Goal: Task Accomplishment & Management: Manage account settings

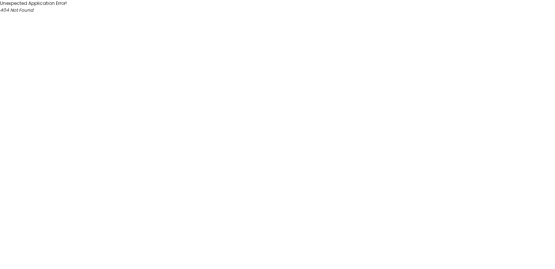
click at [426, 14] on html "Unexpected Application Error! 404 Not Found" at bounding box center [277, 7] width 555 height 14
click at [275, 14] on html "Unexpected Application Error! 404 Not Found" at bounding box center [277, 7] width 555 height 14
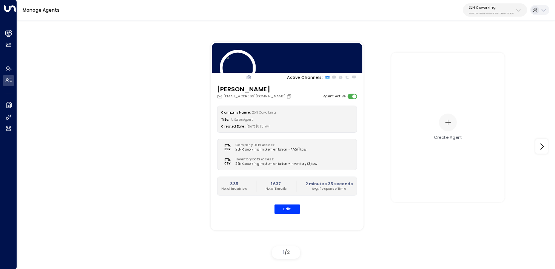
click at [495, 8] on p "25N Coworking" at bounding box center [490, 7] width 45 height 5
type input "*******"
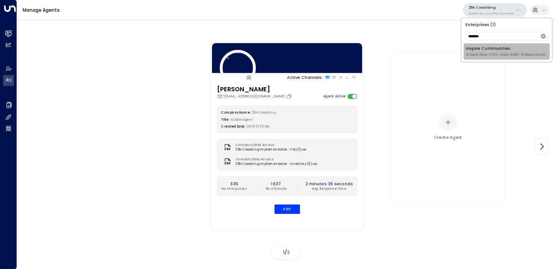
click at [477, 47] on div "Inspire Communities ID: 5ac0484e-0702-4bbb-8380-6168aea91a66" at bounding box center [506, 52] width 80 height 12
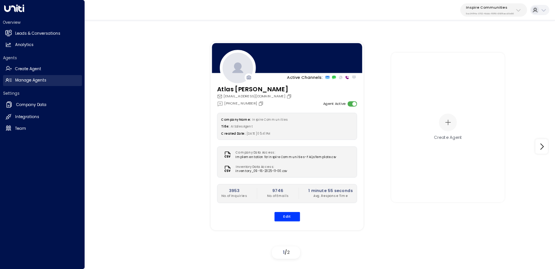
click at [40, 82] on h2 "Manage Agents" at bounding box center [30, 80] width 31 height 6
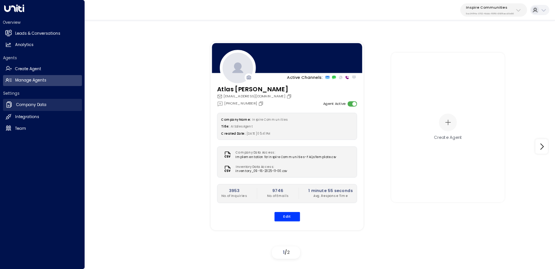
click at [43, 103] on h2 "Company Data" at bounding box center [31, 105] width 30 height 6
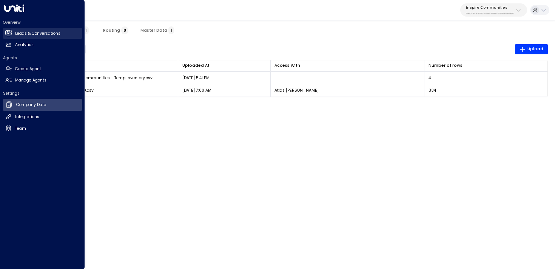
click at [55, 38] on link "Leads & Conversations Leads & Conversations" at bounding box center [42, 33] width 79 height 11
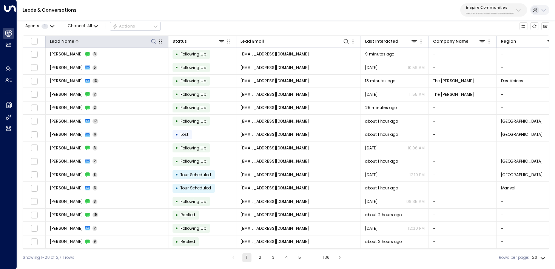
click at [154, 40] on icon at bounding box center [154, 41] width 6 height 6
type input "*****"
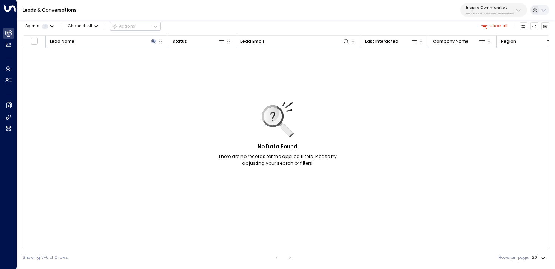
click at [208, 23] on div "Agents 1 Channel: All Actions Clear all" at bounding box center [286, 26] width 526 height 13
click at [494, 26] on button "Clear all" at bounding box center [494, 26] width 31 height 8
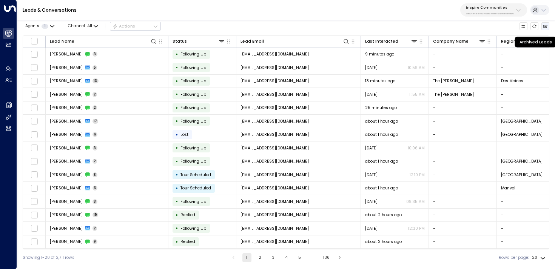
click at [544, 28] on button "Archived Leads" at bounding box center [545, 26] width 8 height 8
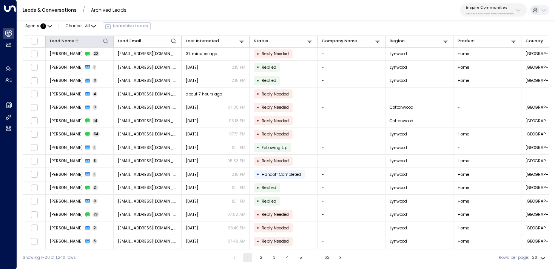
click at [106, 41] on icon at bounding box center [106, 41] width 6 height 6
type input "*****"
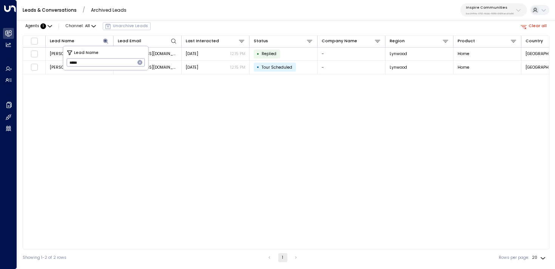
click at [228, 2] on div "Leads & Conversations / Archived Leads Inspire Communities 5ac0484e-0702-4bbb-8…" at bounding box center [286, 10] width 538 height 20
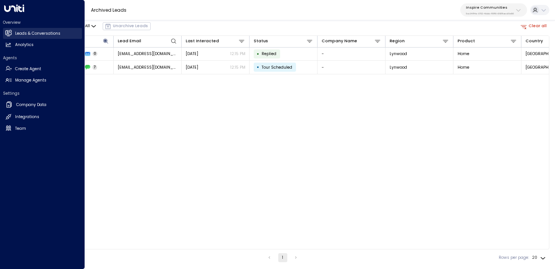
click at [9, 33] on icon at bounding box center [8, 33] width 6 height 5
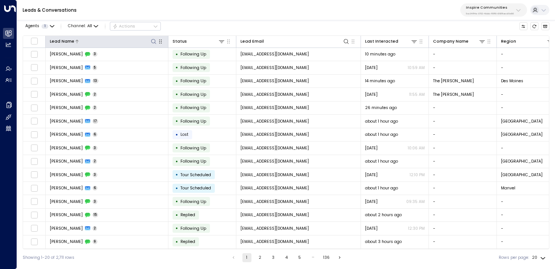
click at [155, 41] on icon at bounding box center [154, 41] width 6 height 6
type input "*******"
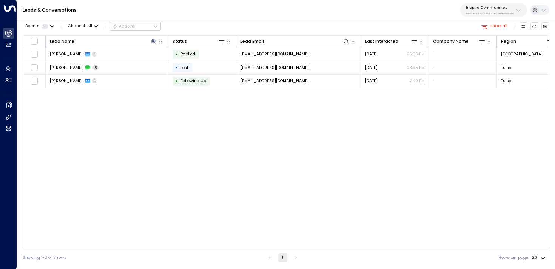
click at [182, 129] on div "Lead Name Status Lead Email Last Interacted Company Name Region Product # of pe…" at bounding box center [286, 142] width 526 height 214
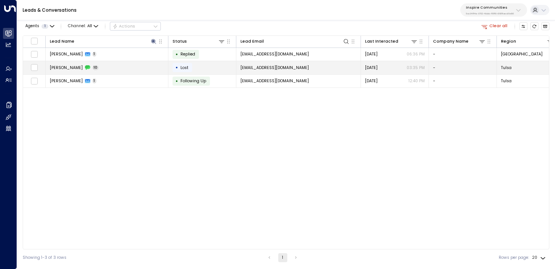
click at [134, 68] on td "Krystal Schroeder 10" at bounding box center [107, 67] width 123 height 13
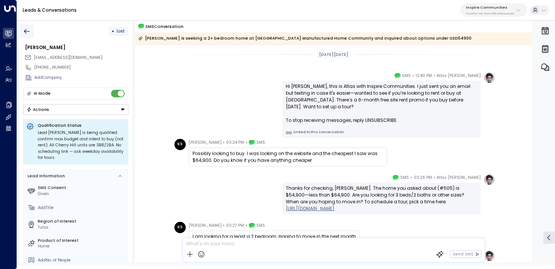
click at [27, 28] on icon "button" at bounding box center [27, 32] width 8 height 8
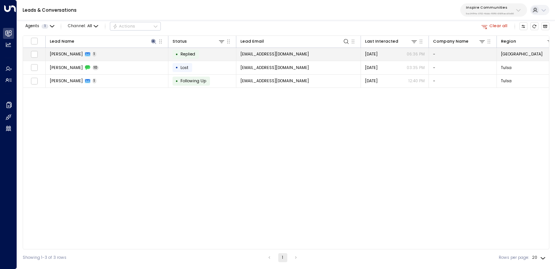
click at [103, 55] on td "Krystal Watts 1" at bounding box center [107, 54] width 123 height 13
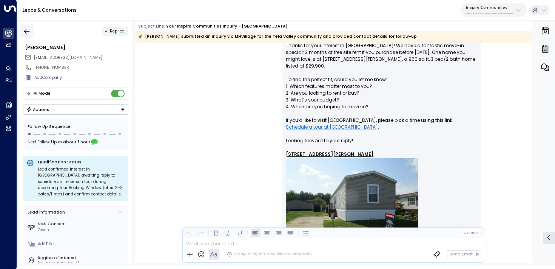
scroll to position [235, 0]
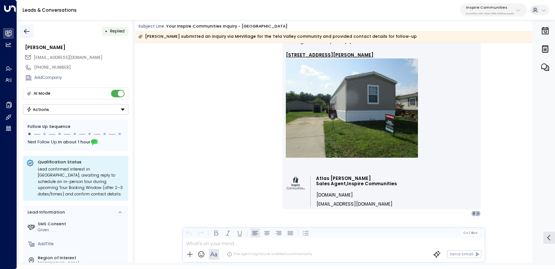
click at [28, 28] on icon "button" at bounding box center [27, 32] width 8 height 8
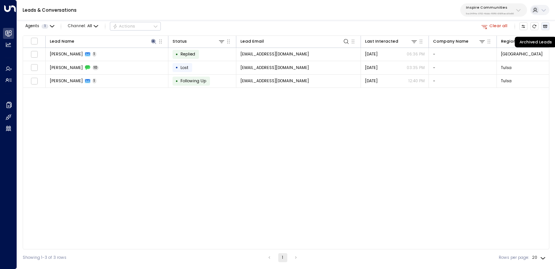
click at [544, 29] on button "Archived Leads" at bounding box center [545, 26] width 8 height 8
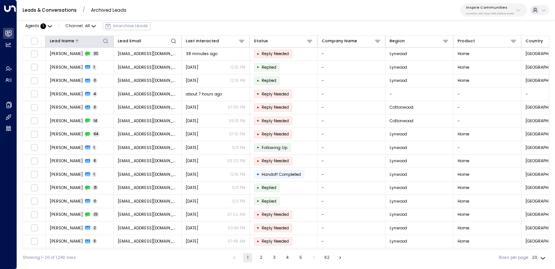
click at [104, 39] on icon at bounding box center [105, 40] width 5 height 5
type input "*******"
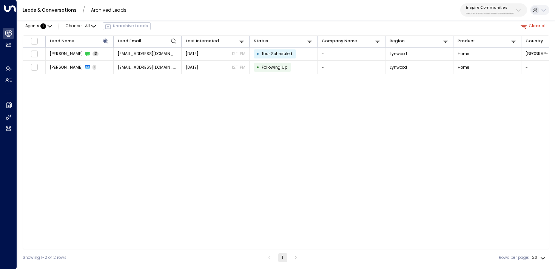
click at [183, 23] on div "Agents : 1 Channel: All Unarchive Leads Clear all" at bounding box center [286, 26] width 526 height 13
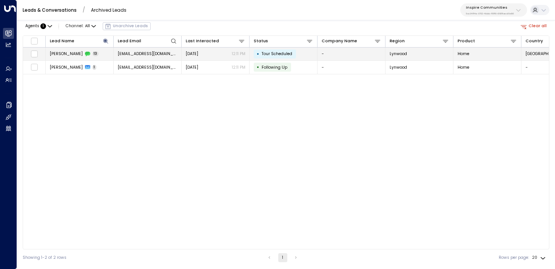
click at [100, 57] on td "Krystal Perkins 13" at bounding box center [80, 54] width 68 height 13
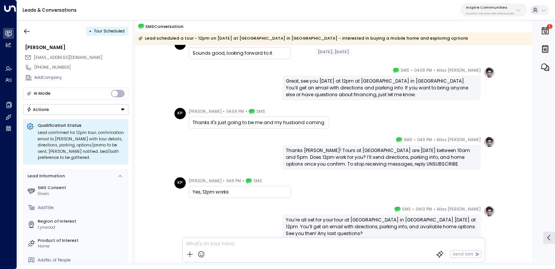
scroll to position [376, 0]
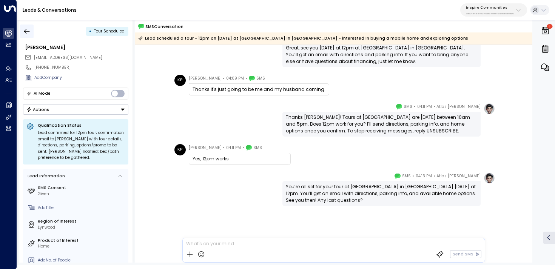
click at [26, 32] on icon "button" at bounding box center [27, 32] width 8 height 8
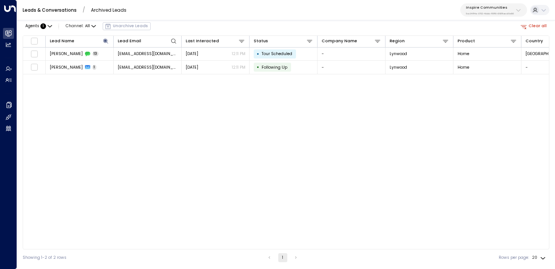
click at [125, 26] on div "Agents : 1 Channel: All Unarchive Leads" at bounding box center [87, 26] width 128 height 13
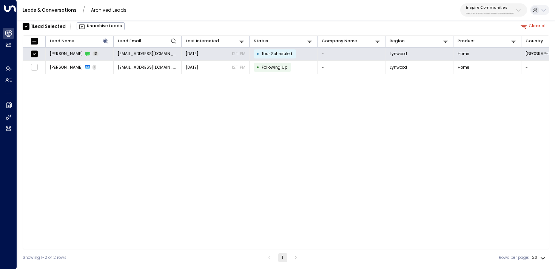
click at [113, 30] on div "1 Lead Selected Unarchive Leads" at bounding box center [74, 26] width 102 height 13
